Goal: Task Accomplishment & Management: Complete application form

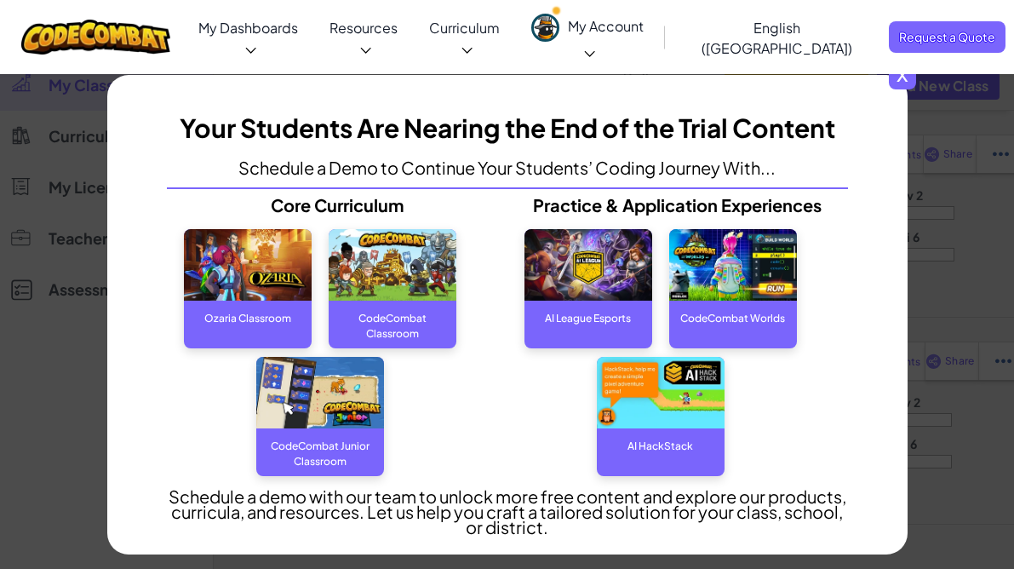
click at [899, 79] on span "x" at bounding box center [902, 75] width 27 height 27
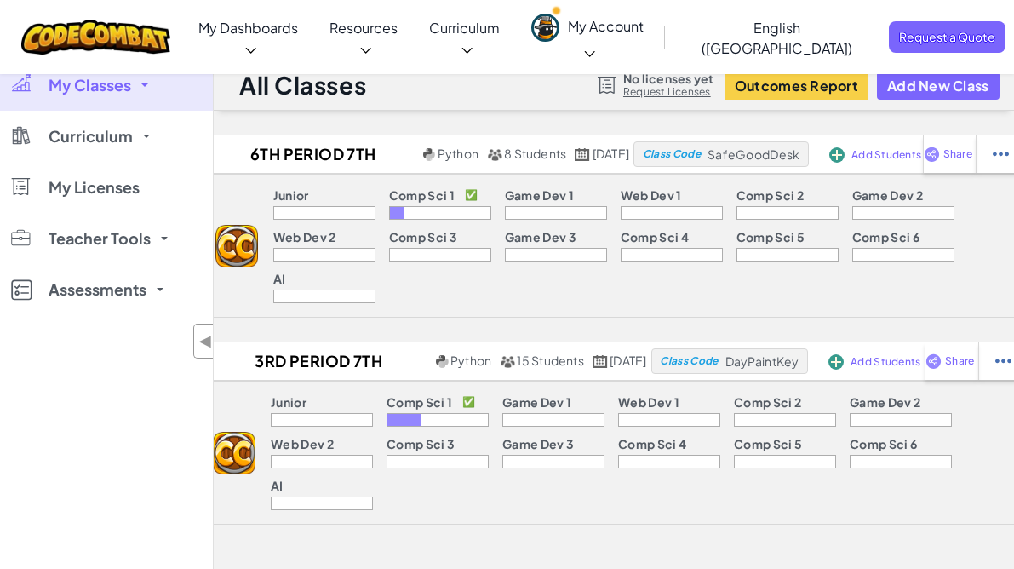
click at [389, 211] on div at bounding box center [440, 213] width 102 height 14
click at [390, 213] on div at bounding box center [397, 213] width 14 height 12
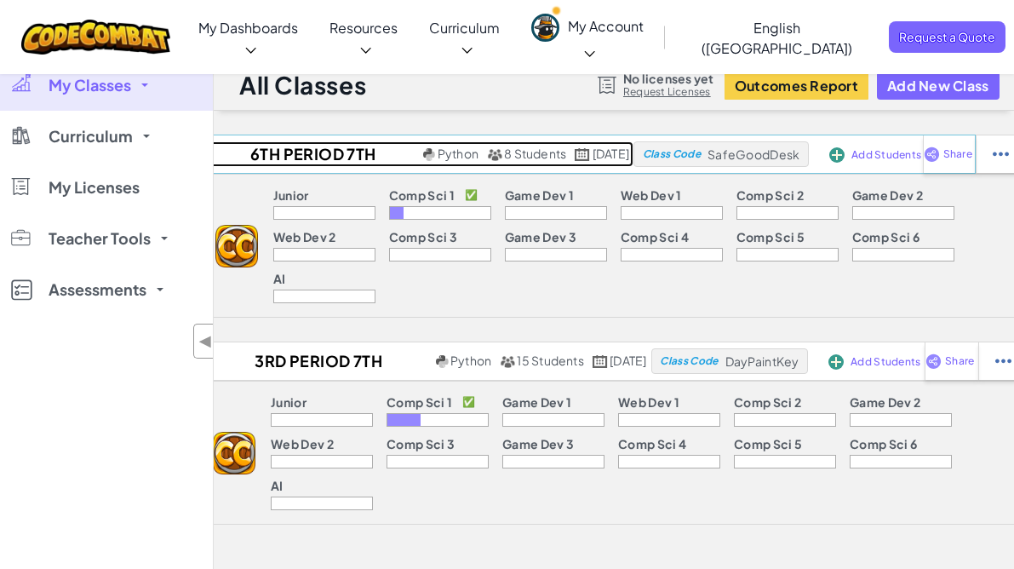
click at [275, 146] on h2 "6th Period 7th Grade" at bounding box center [311, 154] width 216 height 26
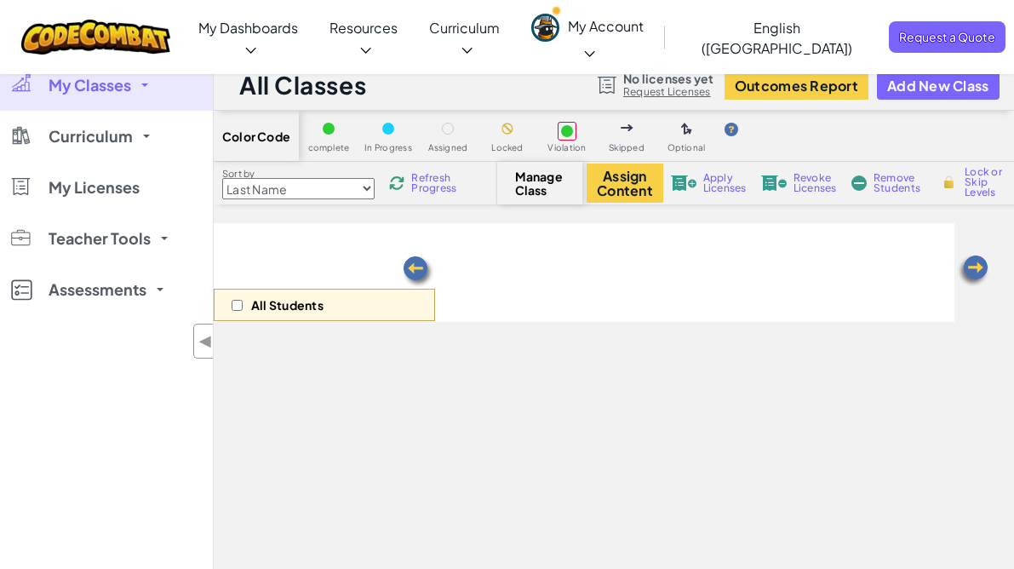
select select "560f1a9f22961295f9427742"
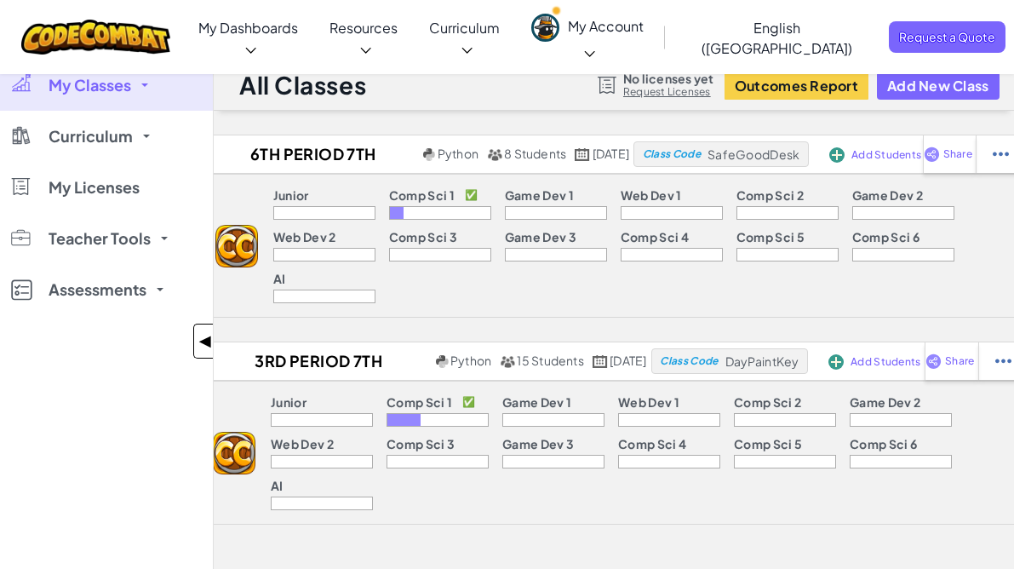
click at [202, 344] on span "◀" at bounding box center [205, 341] width 14 height 25
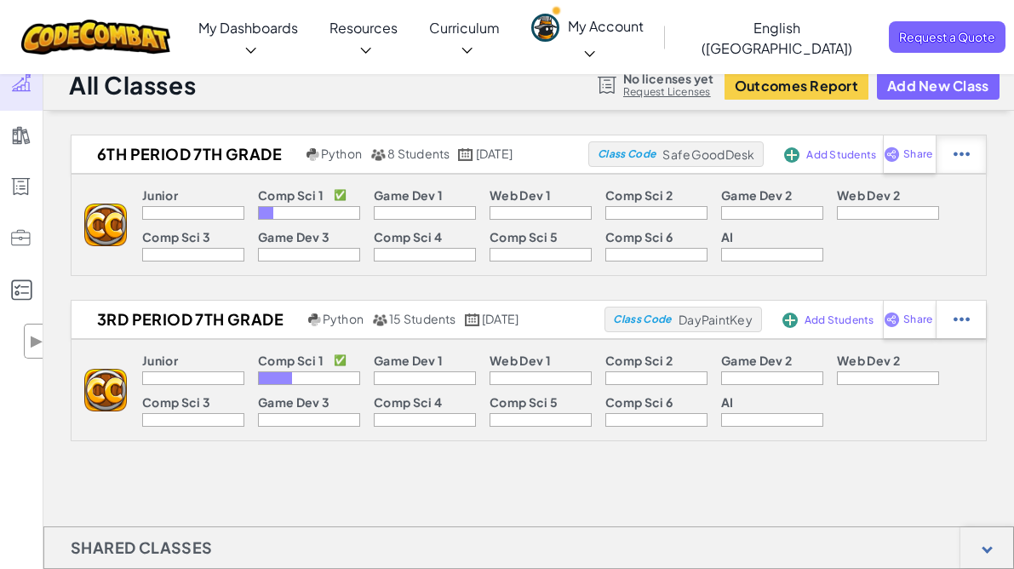
click at [969, 156] on img at bounding box center [962, 154] width 16 height 15
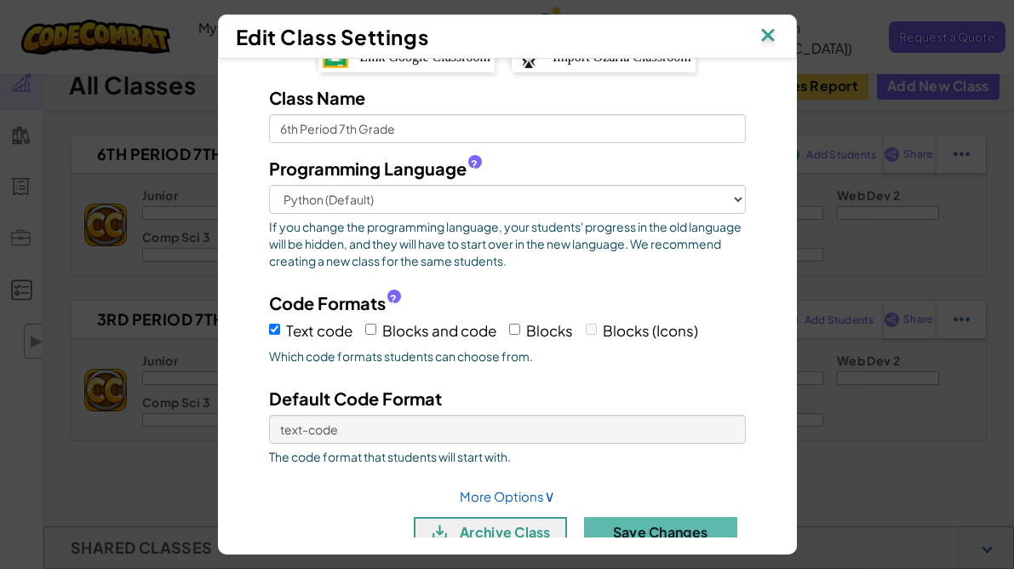
scroll to position [64, 0]
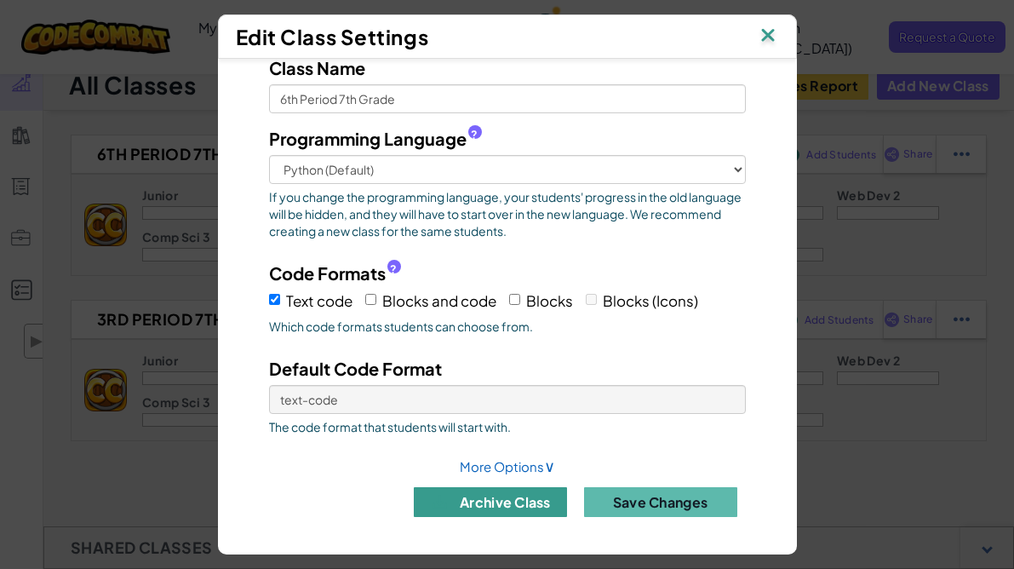
click at [464, 503] on button "archive class" at bounding box center [490, 502] width 153 height 30
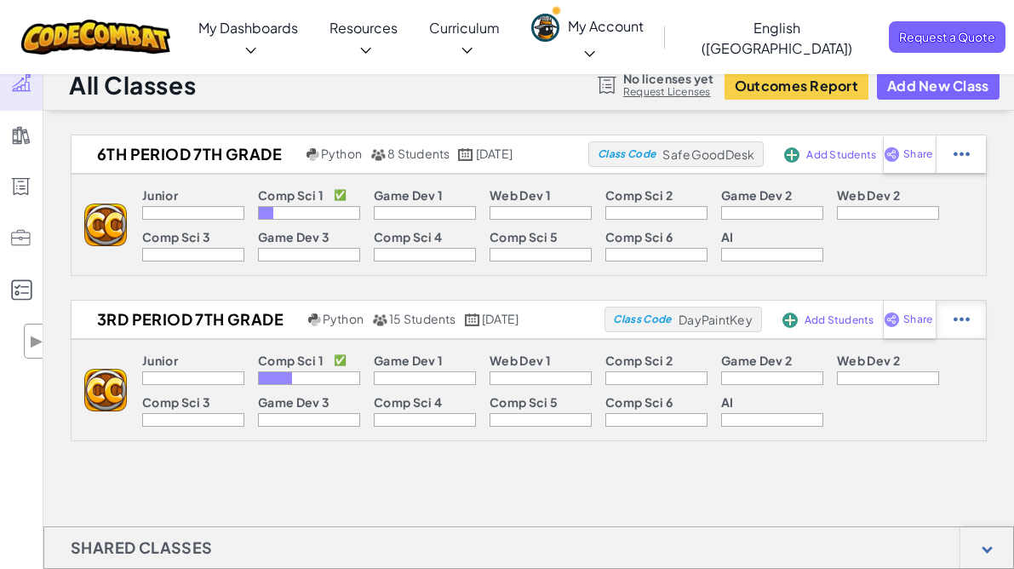
click at [959, 326] on img at bounding box center [962, 319] width 16 height 15
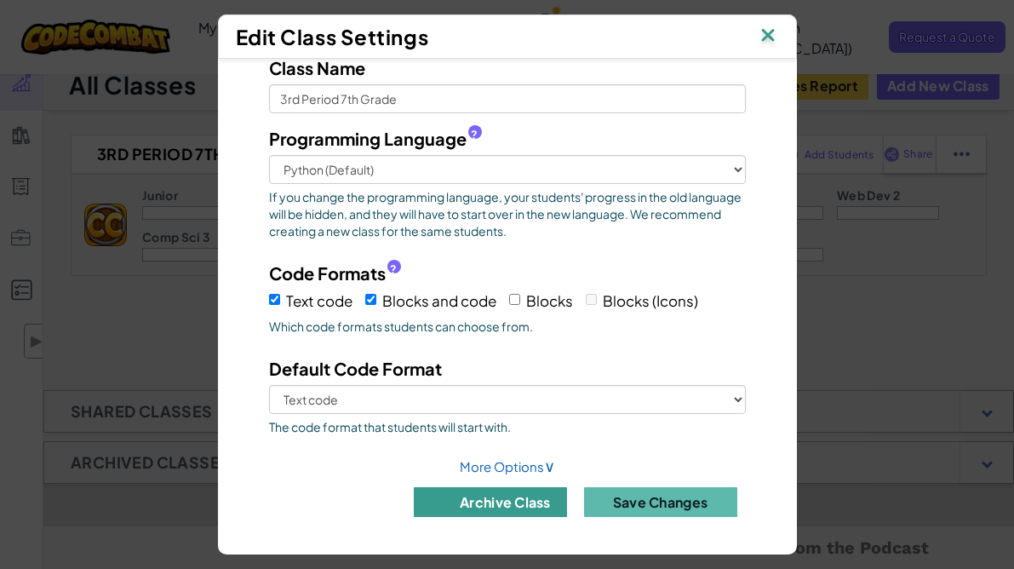
click at [499, 503] on button "archive class" at bounding box center [490, 502] width 153 height 30
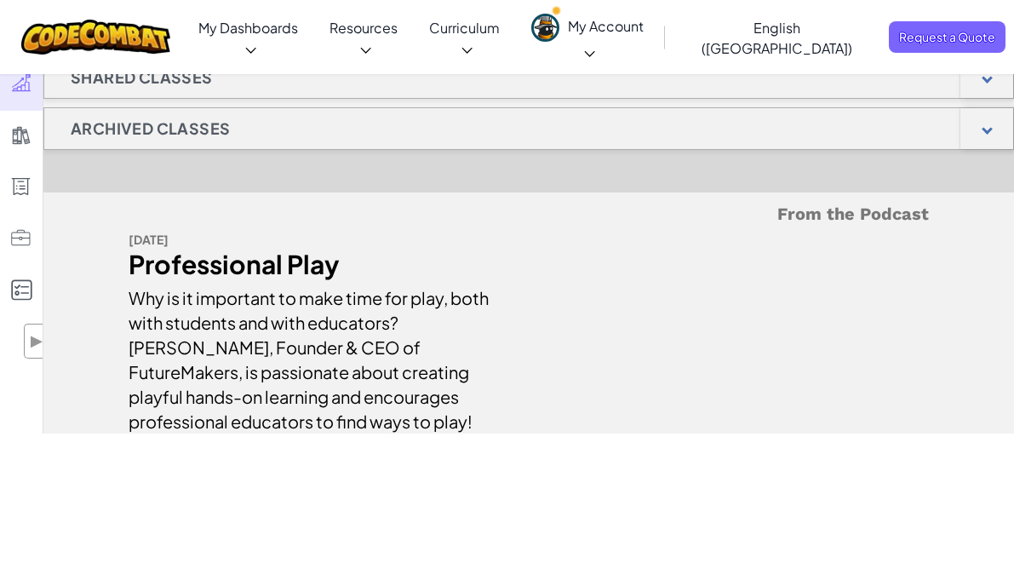
scroll to position [0, 0]
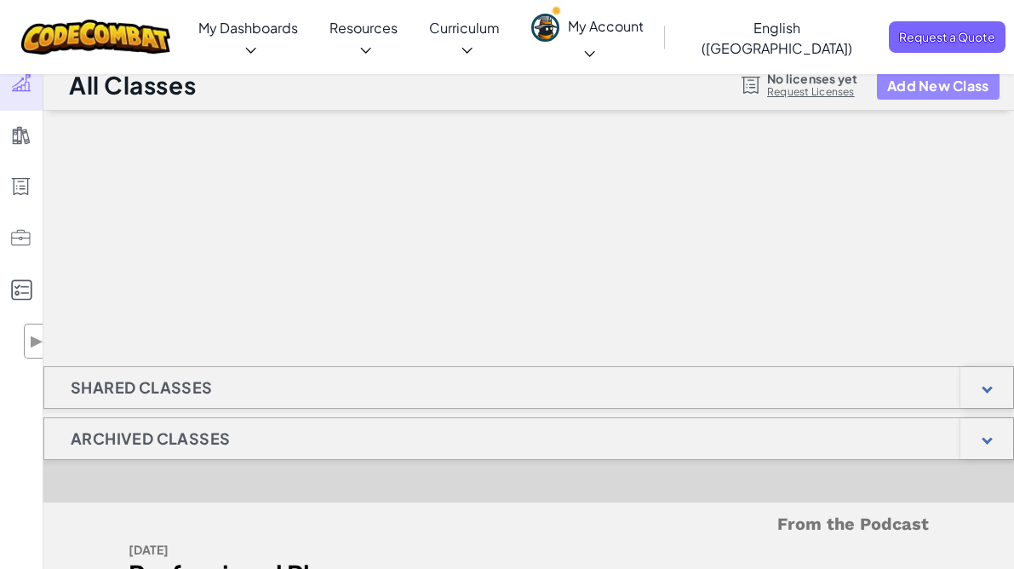
click at [925, 81] on button "Add New Class" at bounding box center [938, 86] width 123 height 28
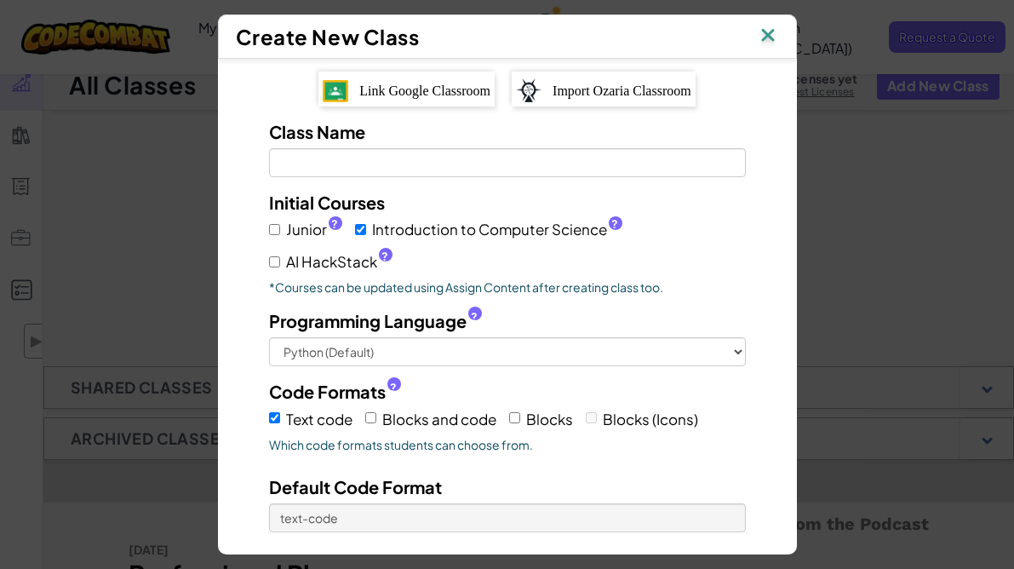
click at [410, 91] on span "Link Google Classroom" at bounding box center [424, 90] width 131 height 14
click at [765, 37] on img at bounding box center [768, 37] width 22 height 26
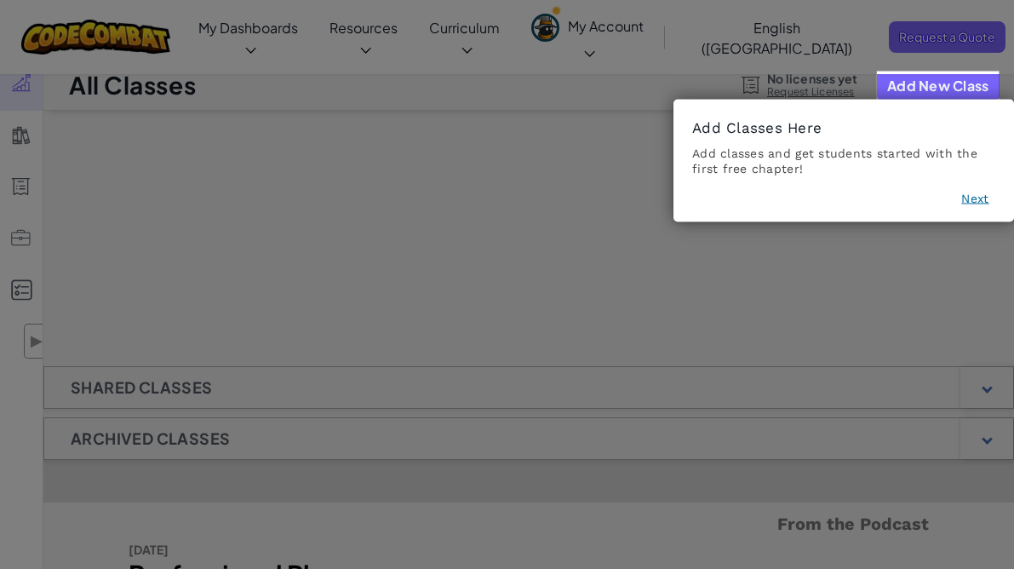
click at [824, 237] on icon at bounding box center [507, 284] width 1014 height 569
click at [977, 204] on button "Next" at bounding box center [975, 198] width 27 height 17
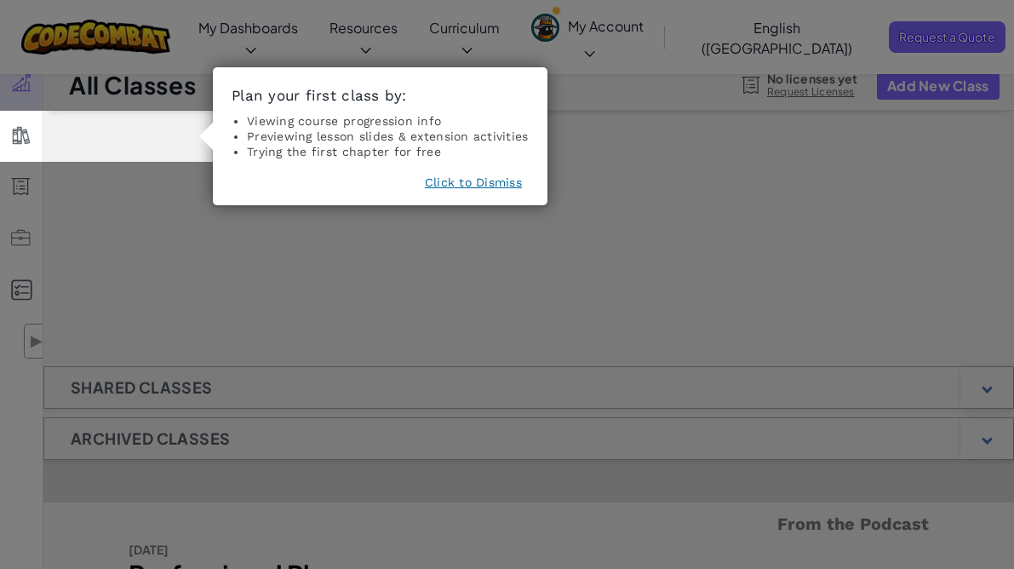
click at [459, 188] on button "Click to Dismiss" at bounding box center [473, 182] width 97 height 17
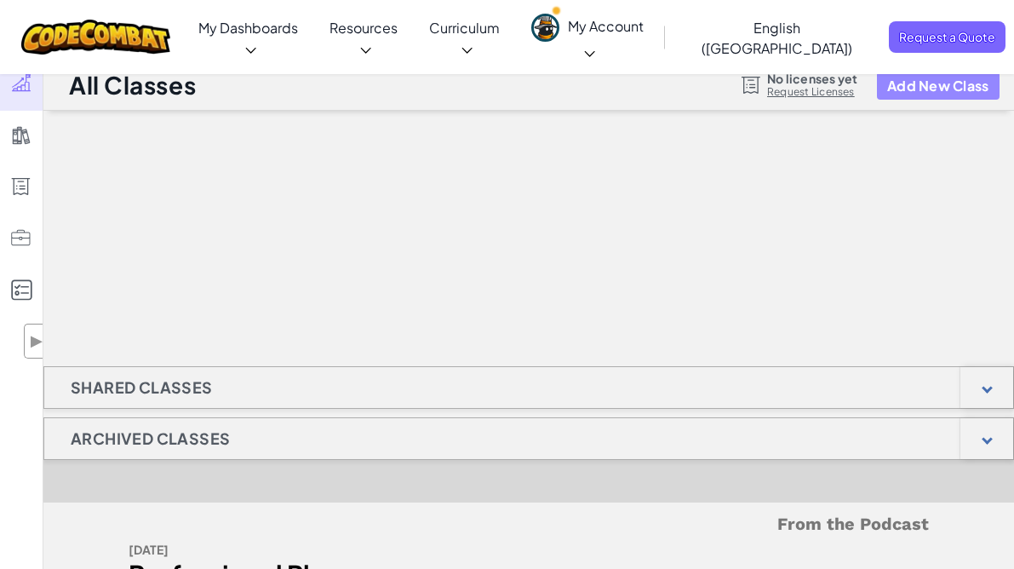
click at [935, 78] on button "Add New Class" at bounding box center [938, 86] width 123 height 28
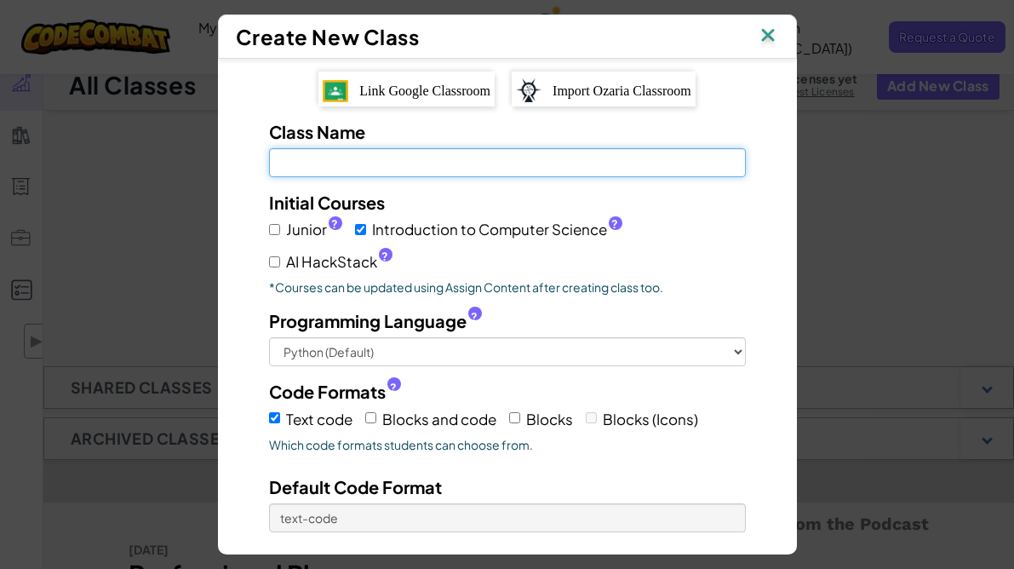
click at [454, 167] on input "Class Name Field is required" at bounding box center [507, 162] width 477 height 29
type input "5th Period 7th Grade"
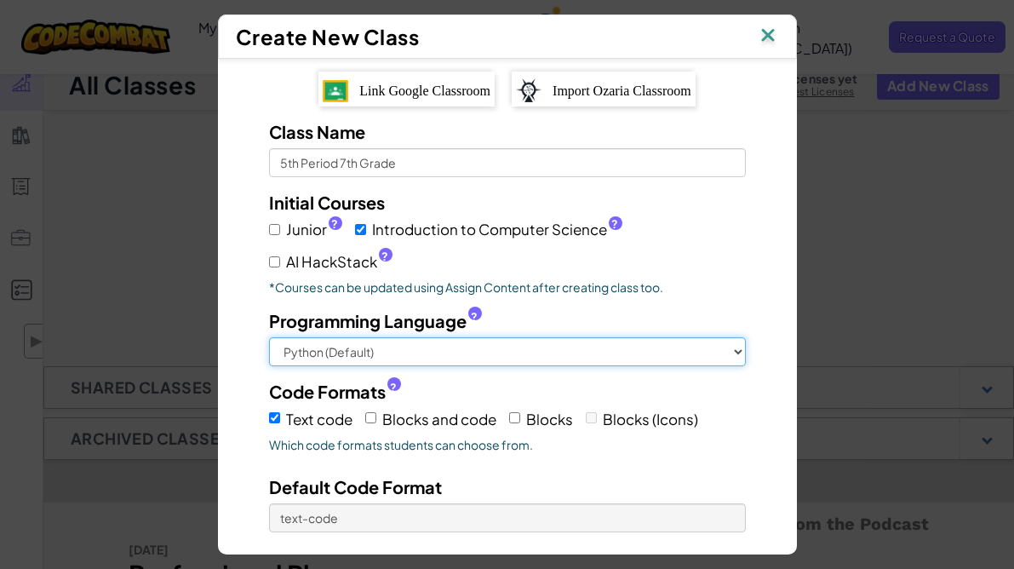
click at [586, 348] on select "Python (Default) JavaScript C++ [GEOGRAPHIC_DATA] (Experimental)" at bounding box center [507, 351] width 477 height 29
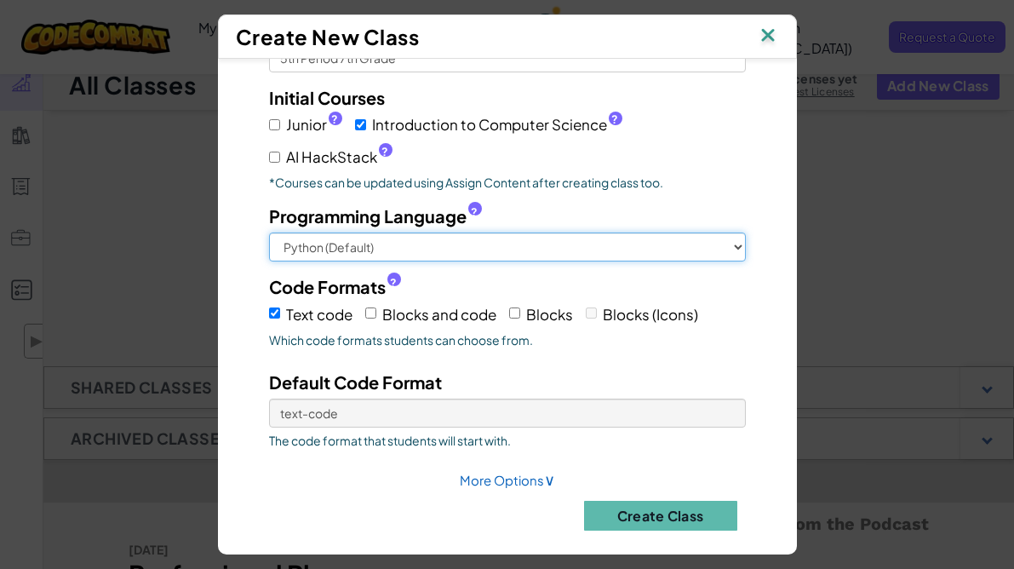
scroll to position [117, 0]
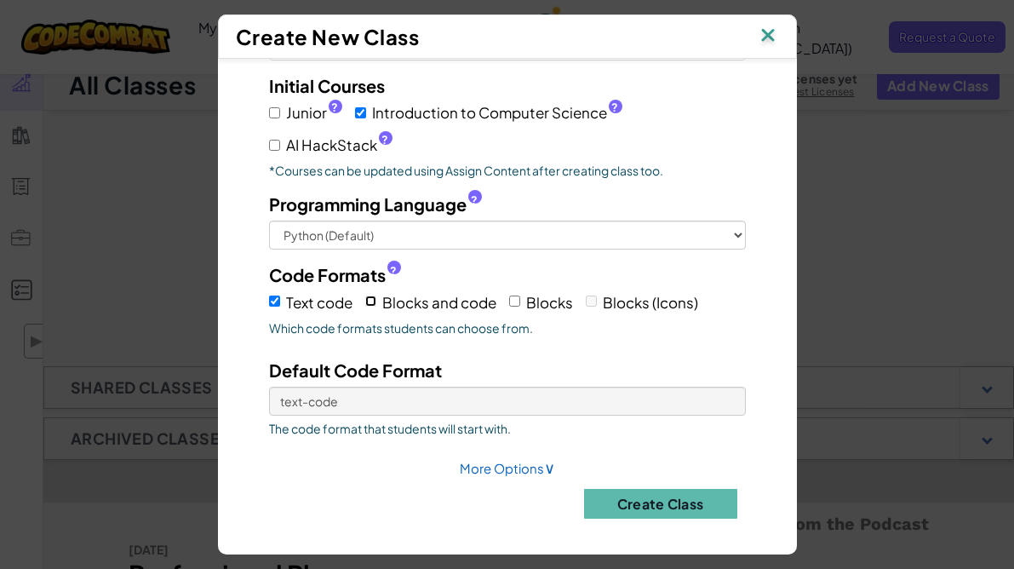
click at [370, 297] on input "Blocks and code" at bounding box center [370, 301] width 11 height 11
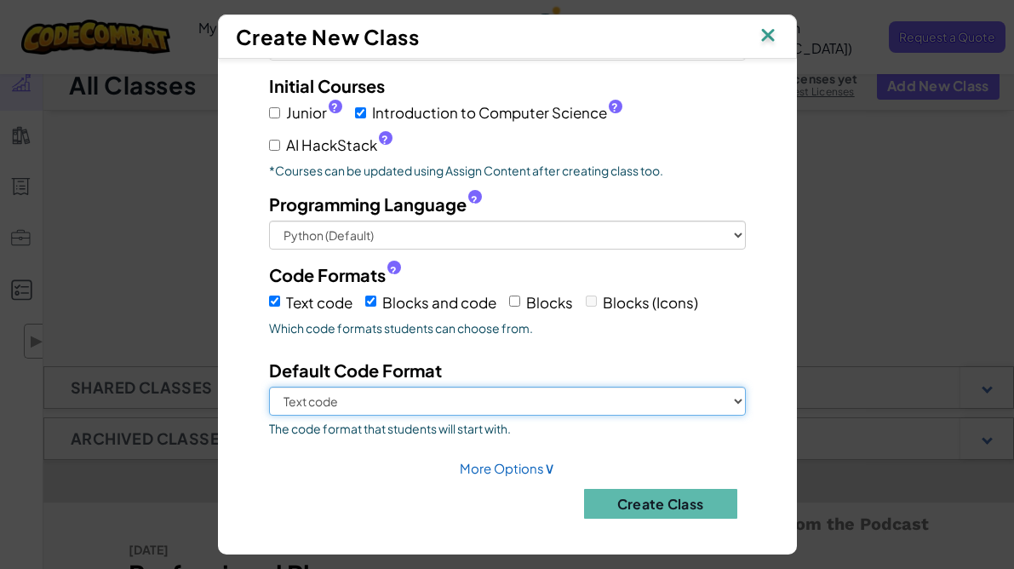
click at [346, 406] on select "Text code Blocks and code" at bounding box center [507, 401] width 477 height 29
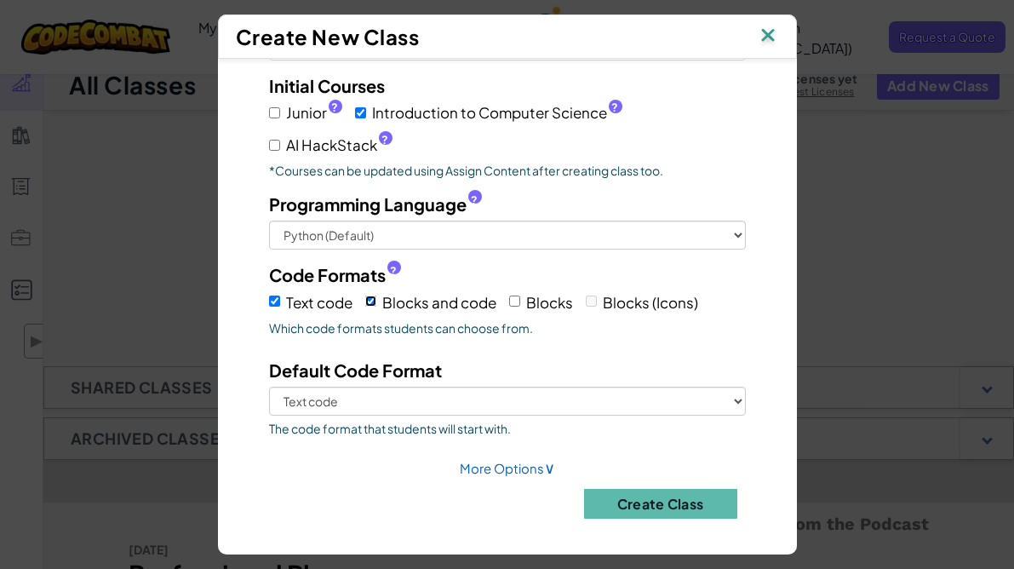
click at [371, 296] on input "Blocks and code" at bounding box center [370, 301] width 11 height 11
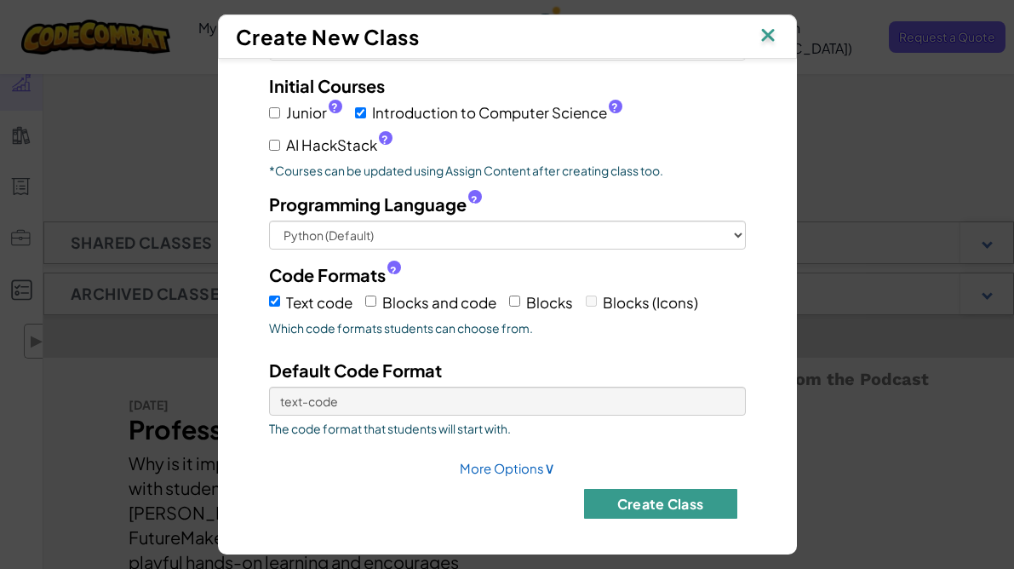
scroll to position [172, 0]
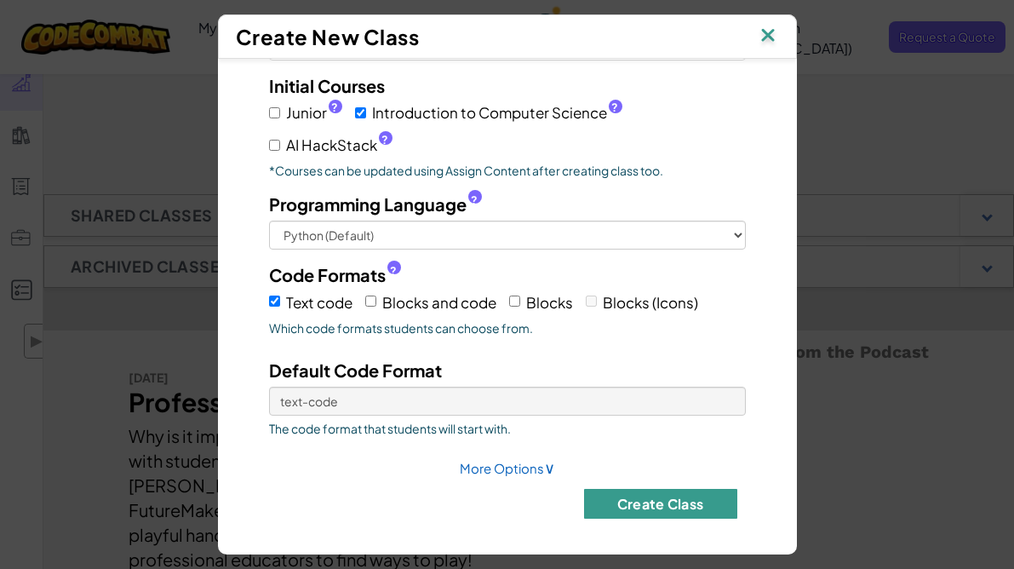
click at [654, 503] on button "Create Class" at bounding box center [660, 504] width 153 height 30
click at [373, 297] on input "Blocks and code" at bounding box center [370, 301] width 11 height 11
checkbox input "true"
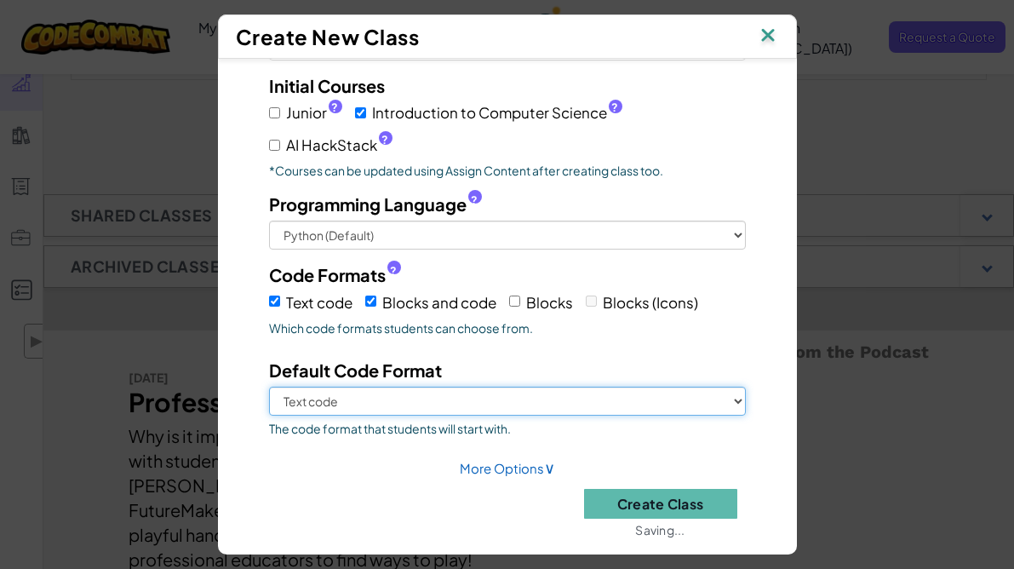
click at [337, 394] on select "Text code Blocks and code" at bounding box center [507, 401] width 477 height 29
select select "blocks-and-code"
click at [269, 387] on select "Text code Blocks and code" at bounding box center [507, 401] width 477 height 29
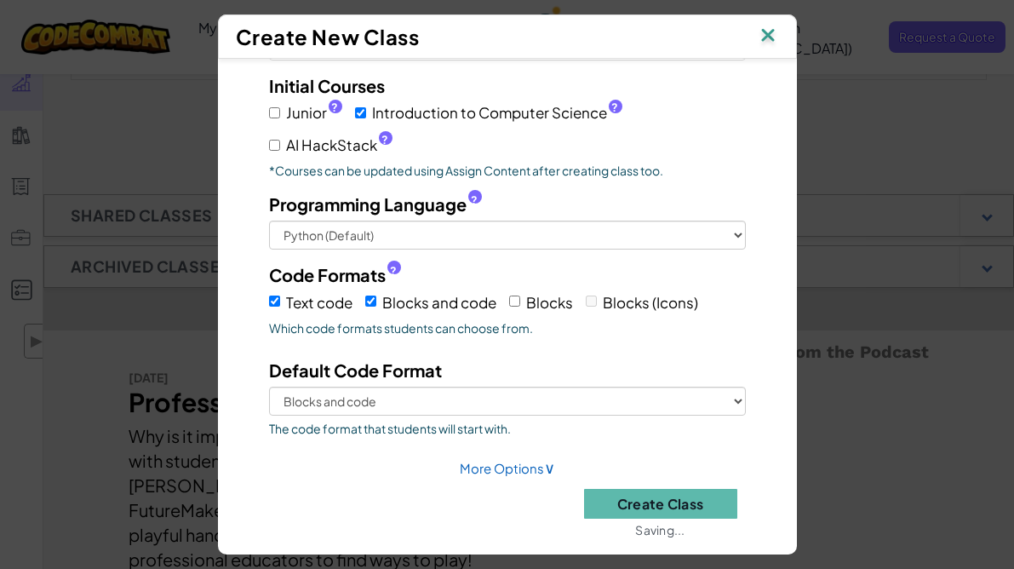
scroll to position [167, 0]
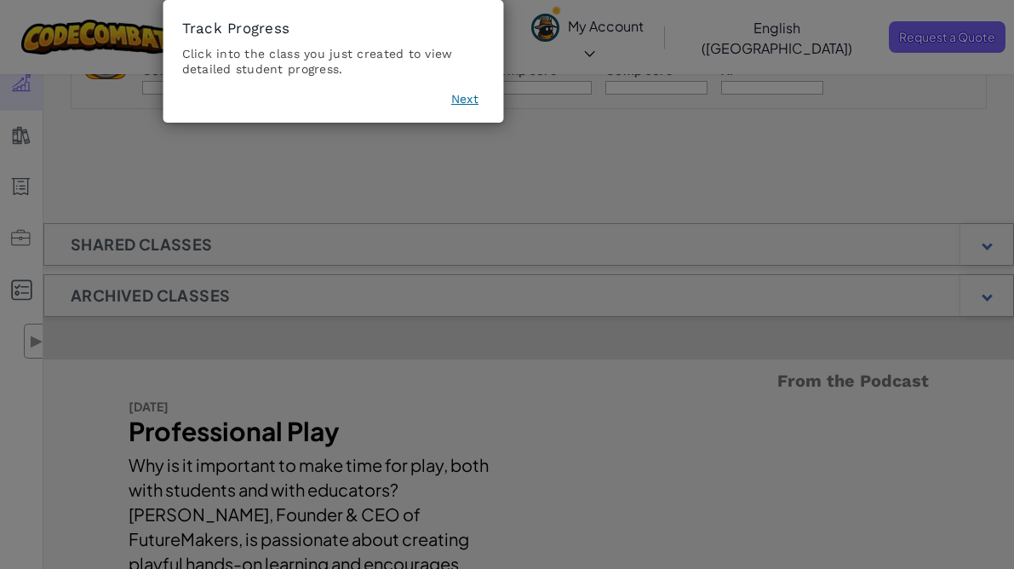
click at [460, 99] on button "Next" at bounding box center [464, 98] width 27 height 17
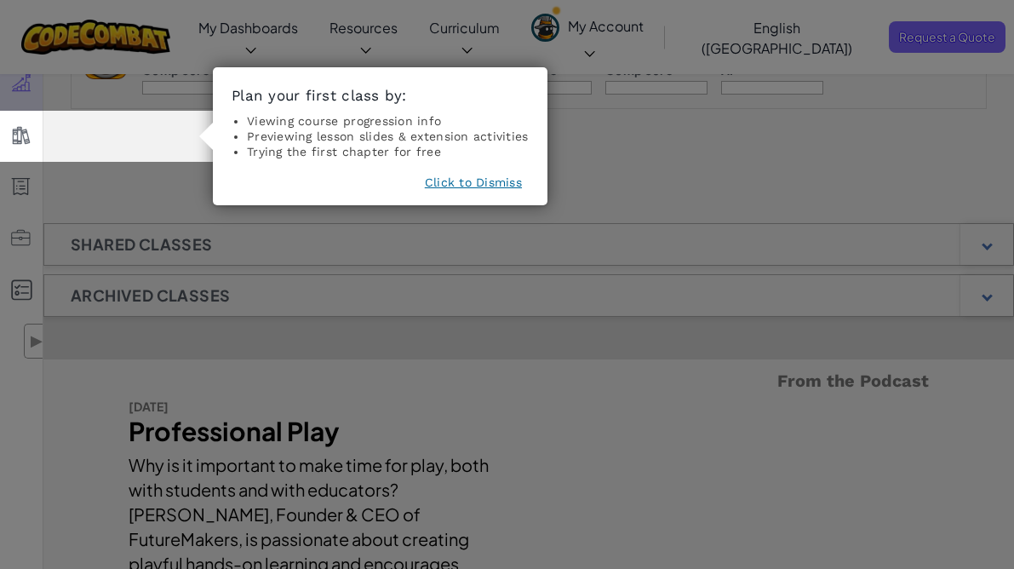
click at [118, 221] on icon at bounding box center [507, 284] width 1014 height 569
click at [457, 175] on button "Click to Dismiss" at bounding box center [473, 182] width 97 height 17
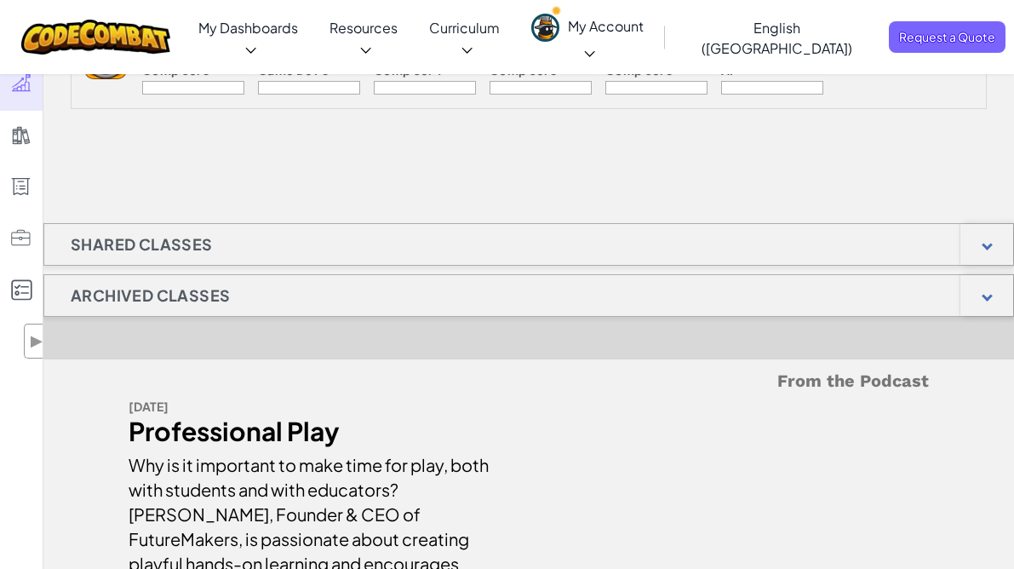
scroll to position [0, 0]
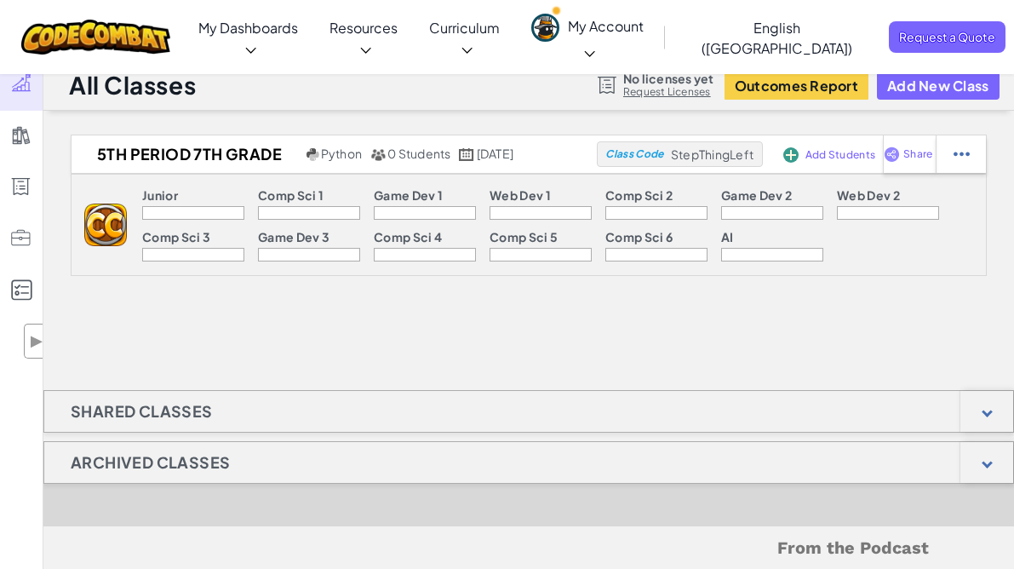
click at [177, 209] on div at bounding box center [193, 213] width 102 height 14
click at [278, 369] on div "5th Period 7th Grade Python 0 Students [DATE] Class Code StepThingLeft Add Stud…" at bounding box center [528, 451] width 971 height 633
click at [97, 223] on img at bounding box center [105, 225] width 43 height 43
click at [716, 167] on div "5th Period 7th Grade Python 0 Students [DATE] Class Code StepThingLeft Add Stud…" at bounding box center [504, 154] width 865 height 39
